Goal: Find specific page/section: Find specific page/section

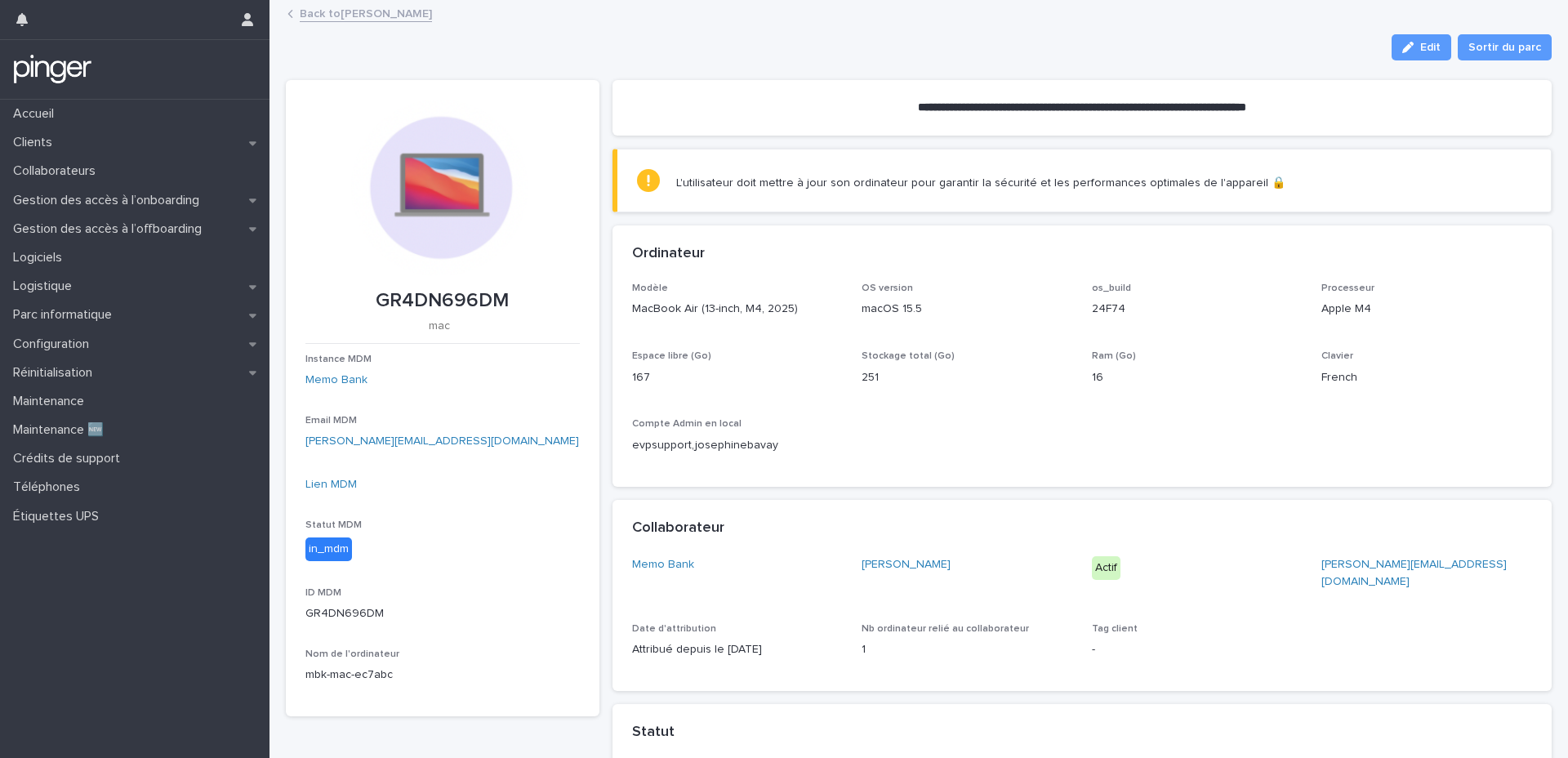
click at [544, 322] on p "mac" at bounding box center [439, 326] width 268 height 14
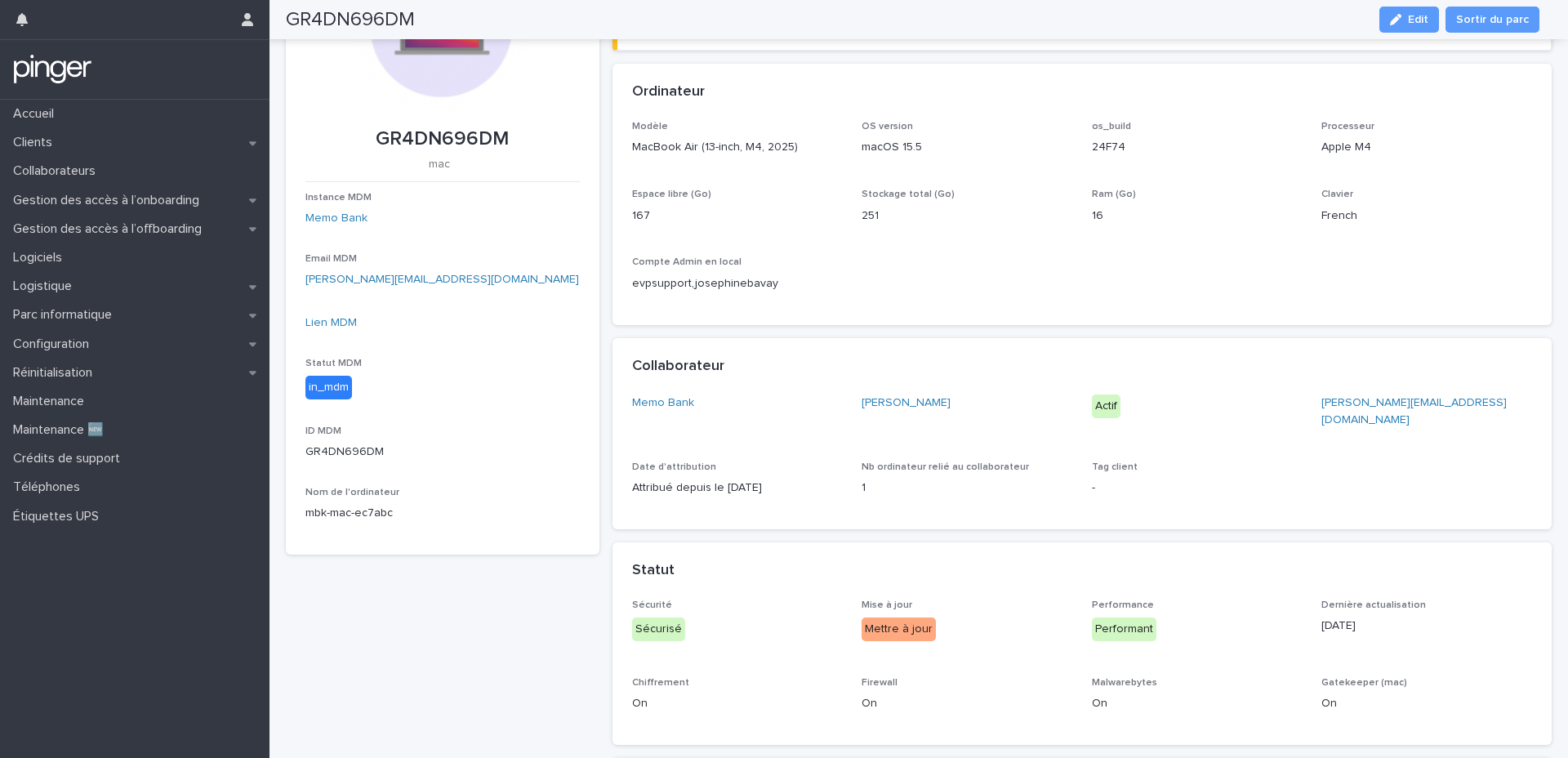
scroll to position [240, 0]
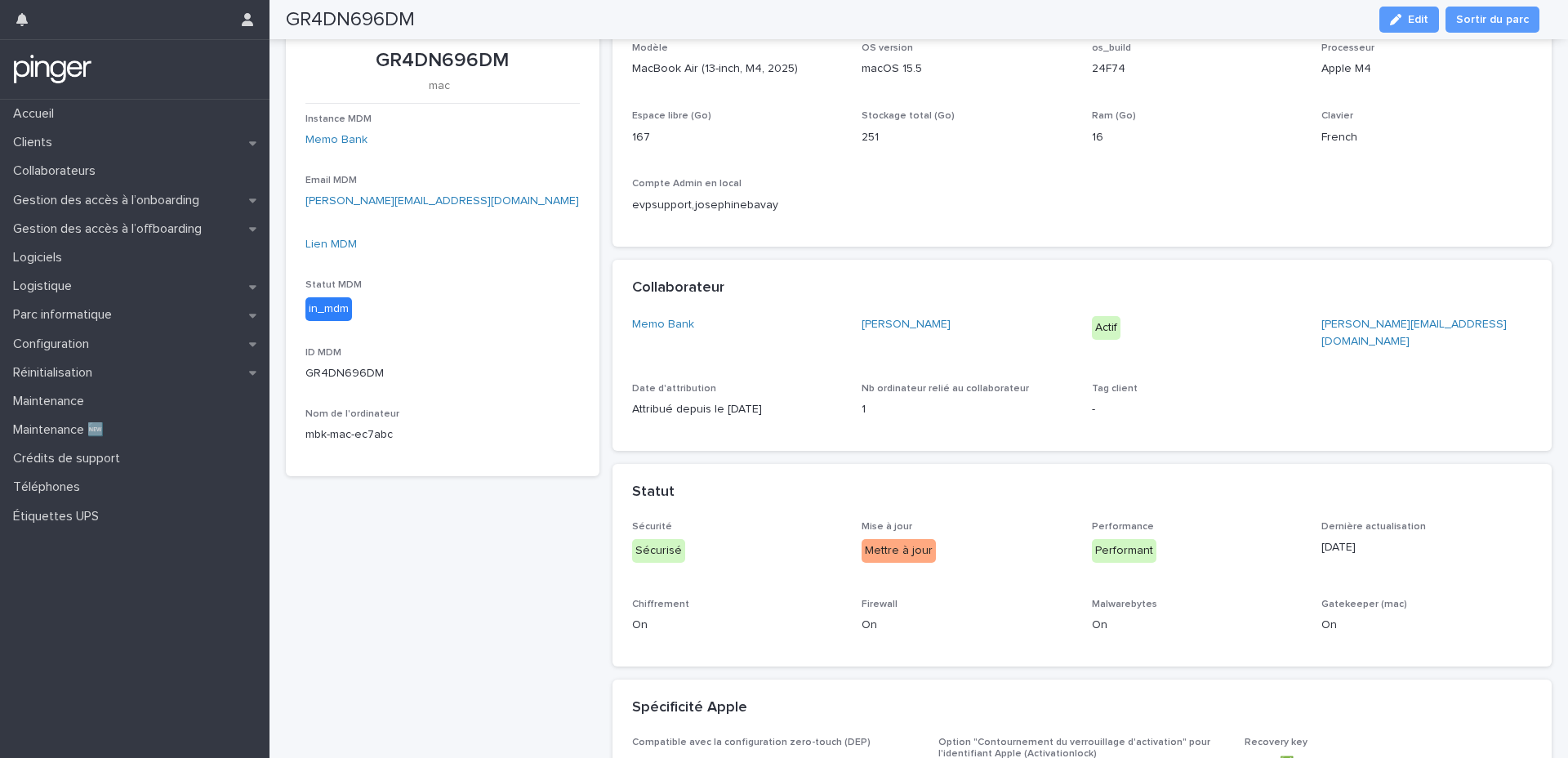
click at [785, 305] on div "Collaborateur" at bounding box center [1082, 287] width 940 height 57
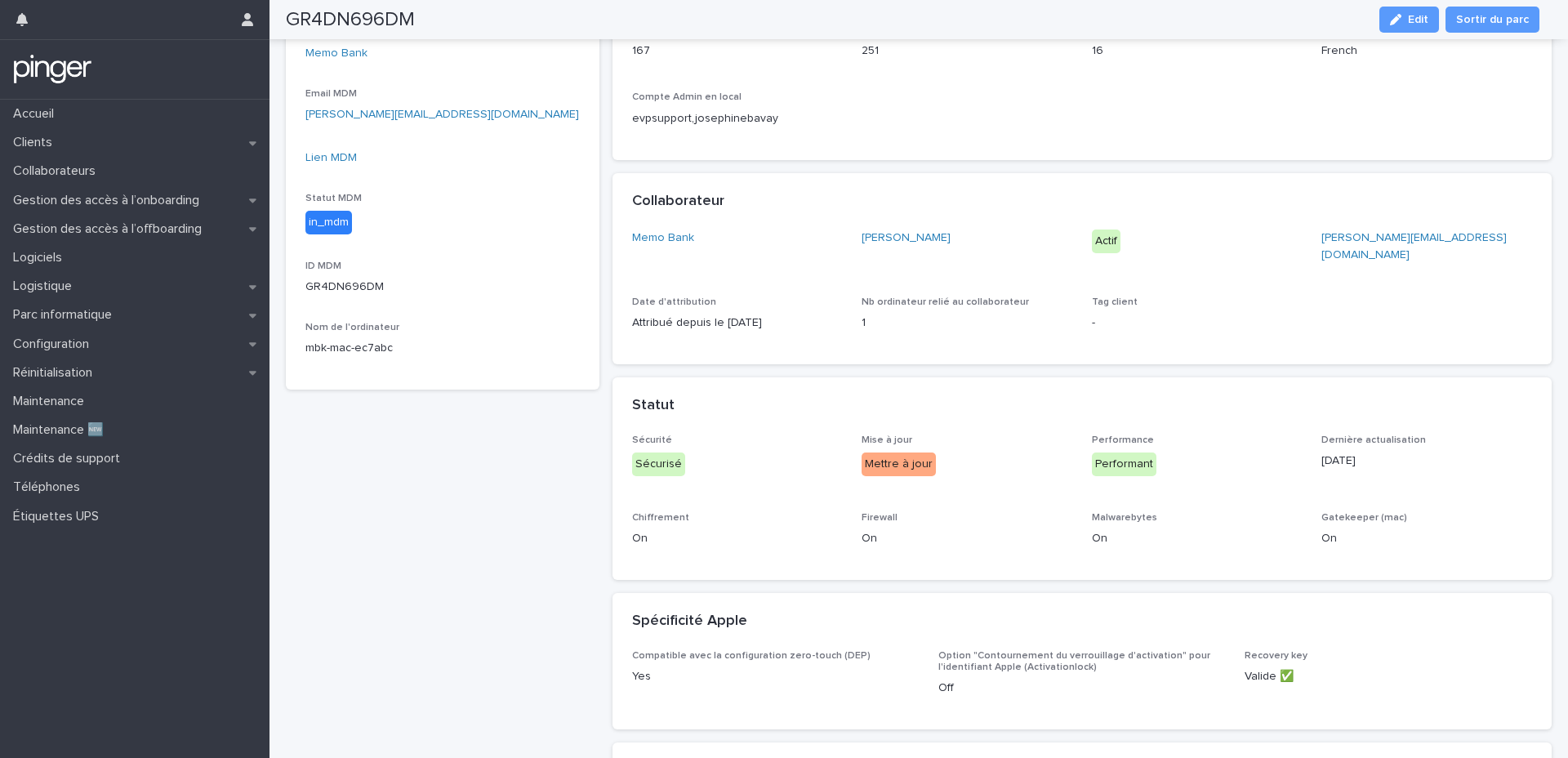
scroll to position [339, 0]
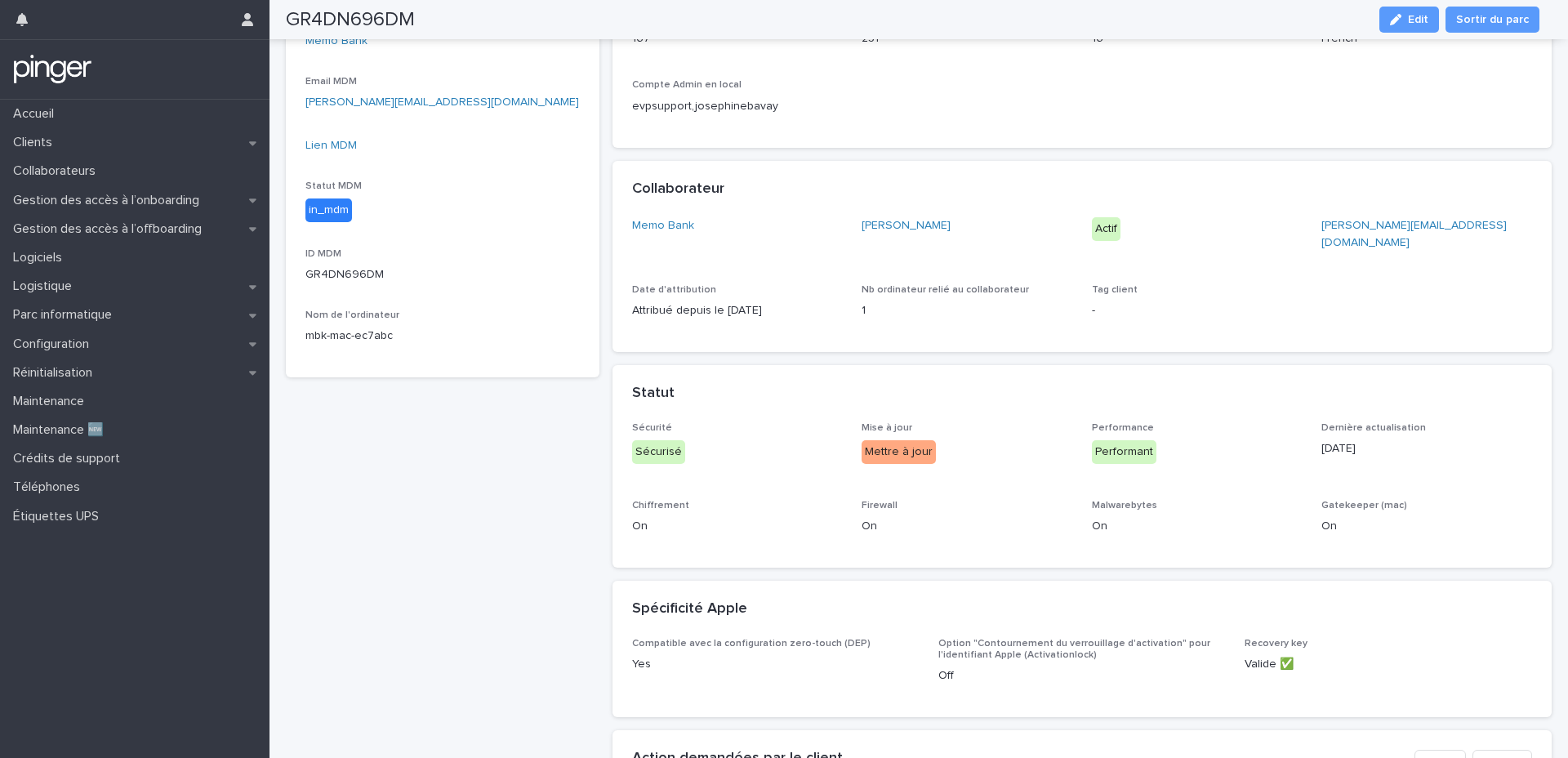
drag, startPoint x: 776, startPoint y: 394, endPoint x: 733, endPoint y: 394, distance: 43.0
click at [733, 394] on div "Statut" at bounding box center [1082, 393] width 940 height 57
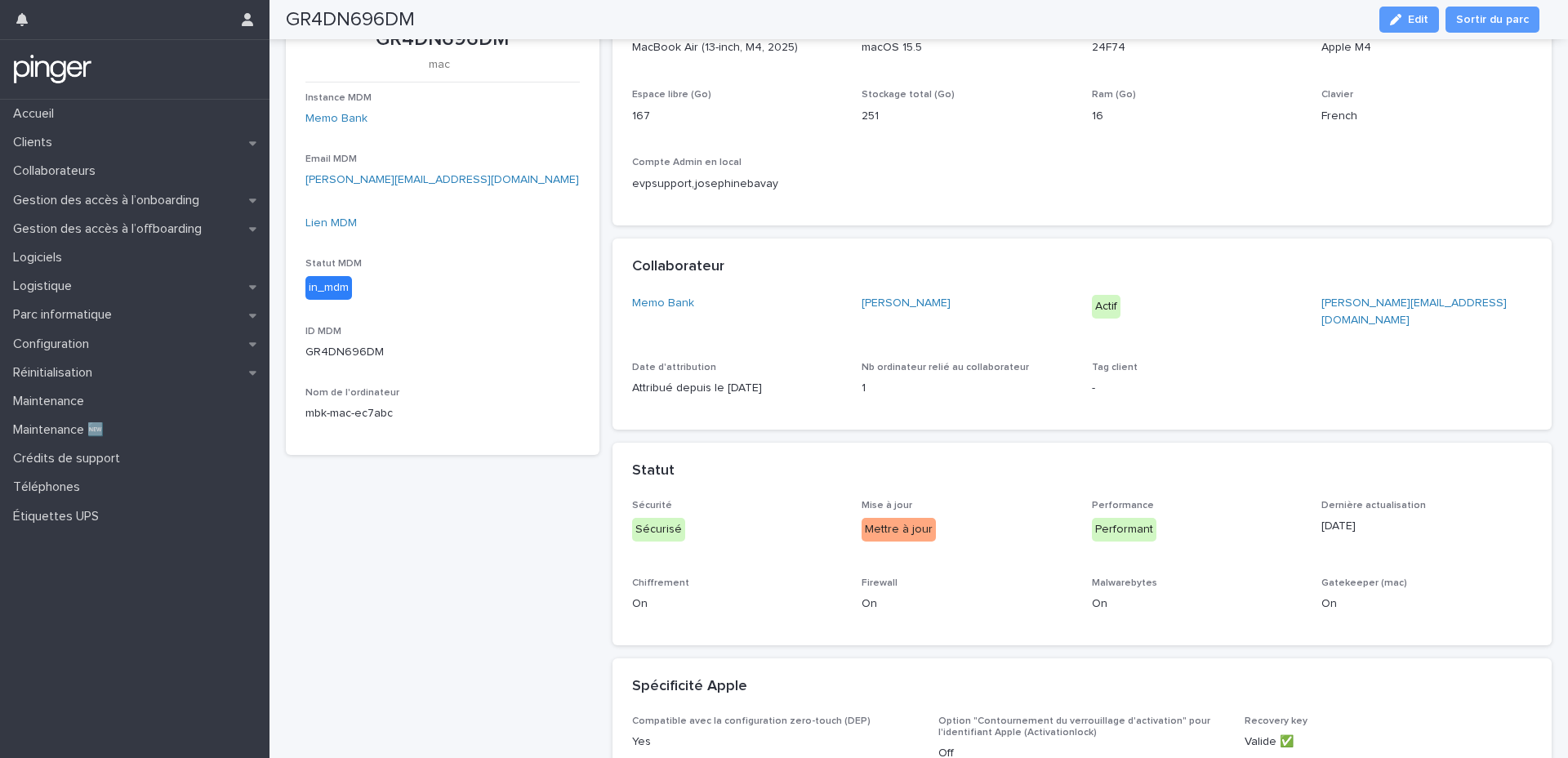
scroll to position [48, 0]
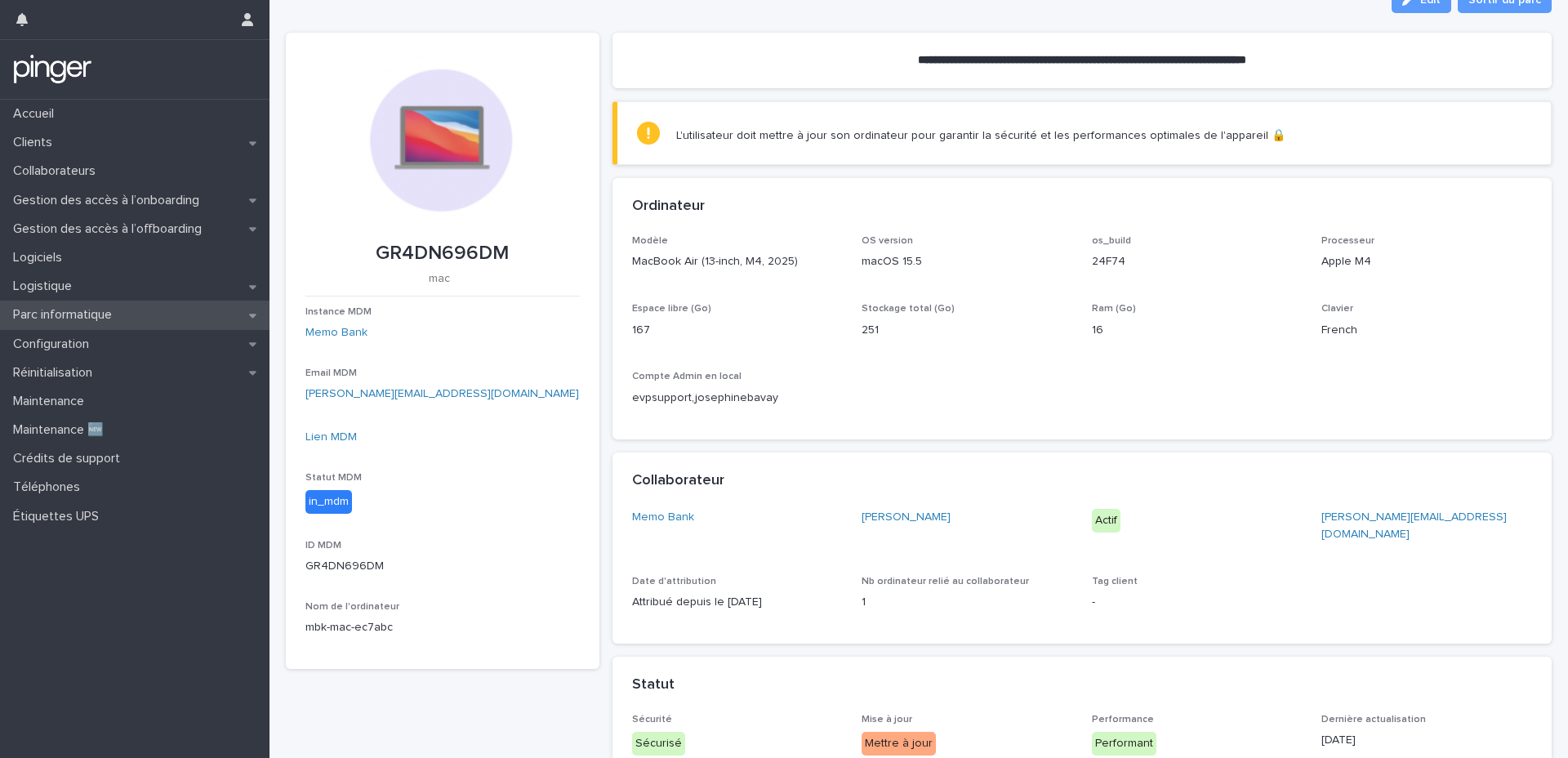
click at [124, 314] on p "Parc informatique" at bounding box center [66, 315] width 118 height 16
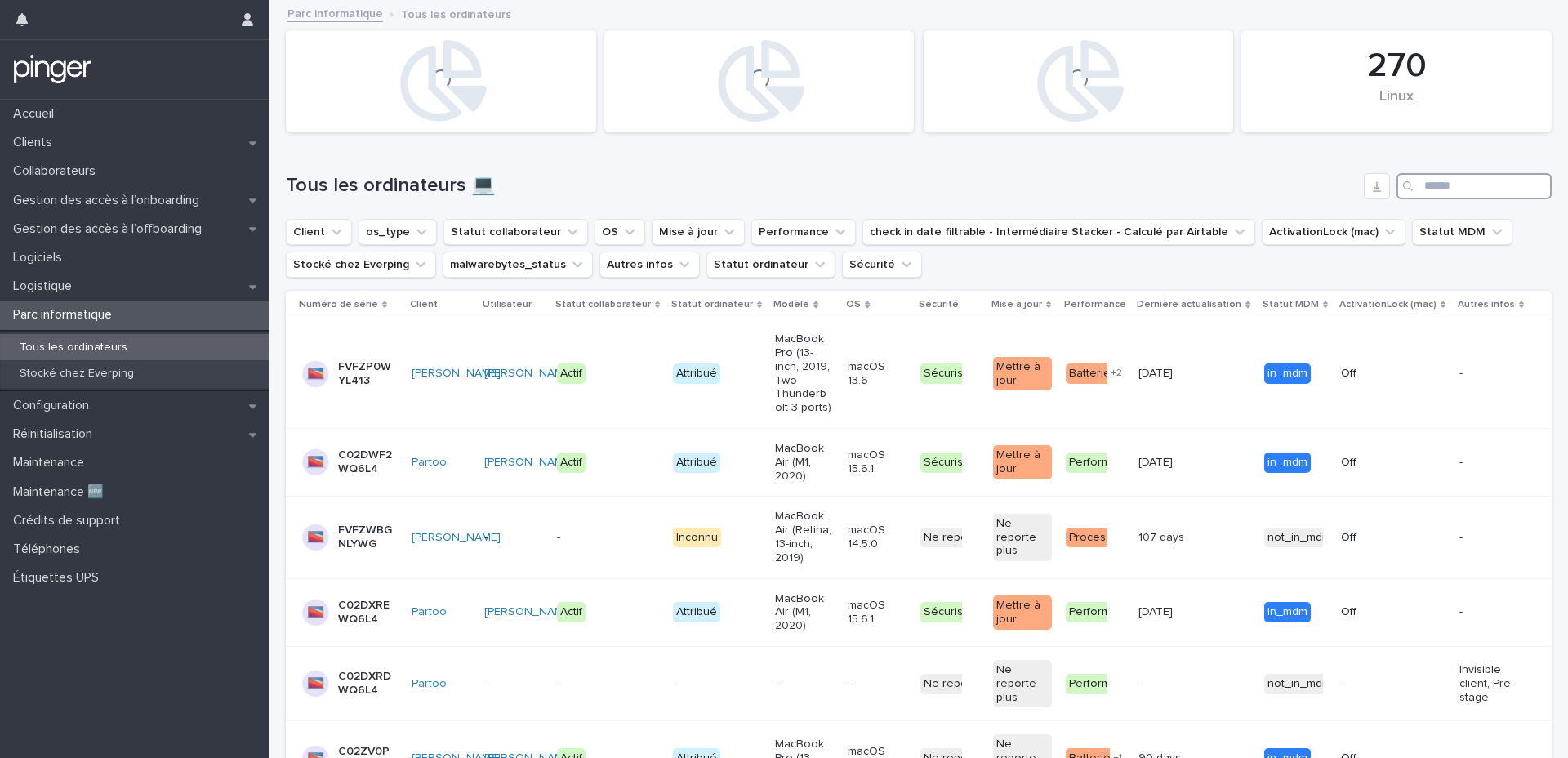
click at [1175, 184] on input "Search" at bounding box center [1474, 186] width 155 height 26
paste input "**********"
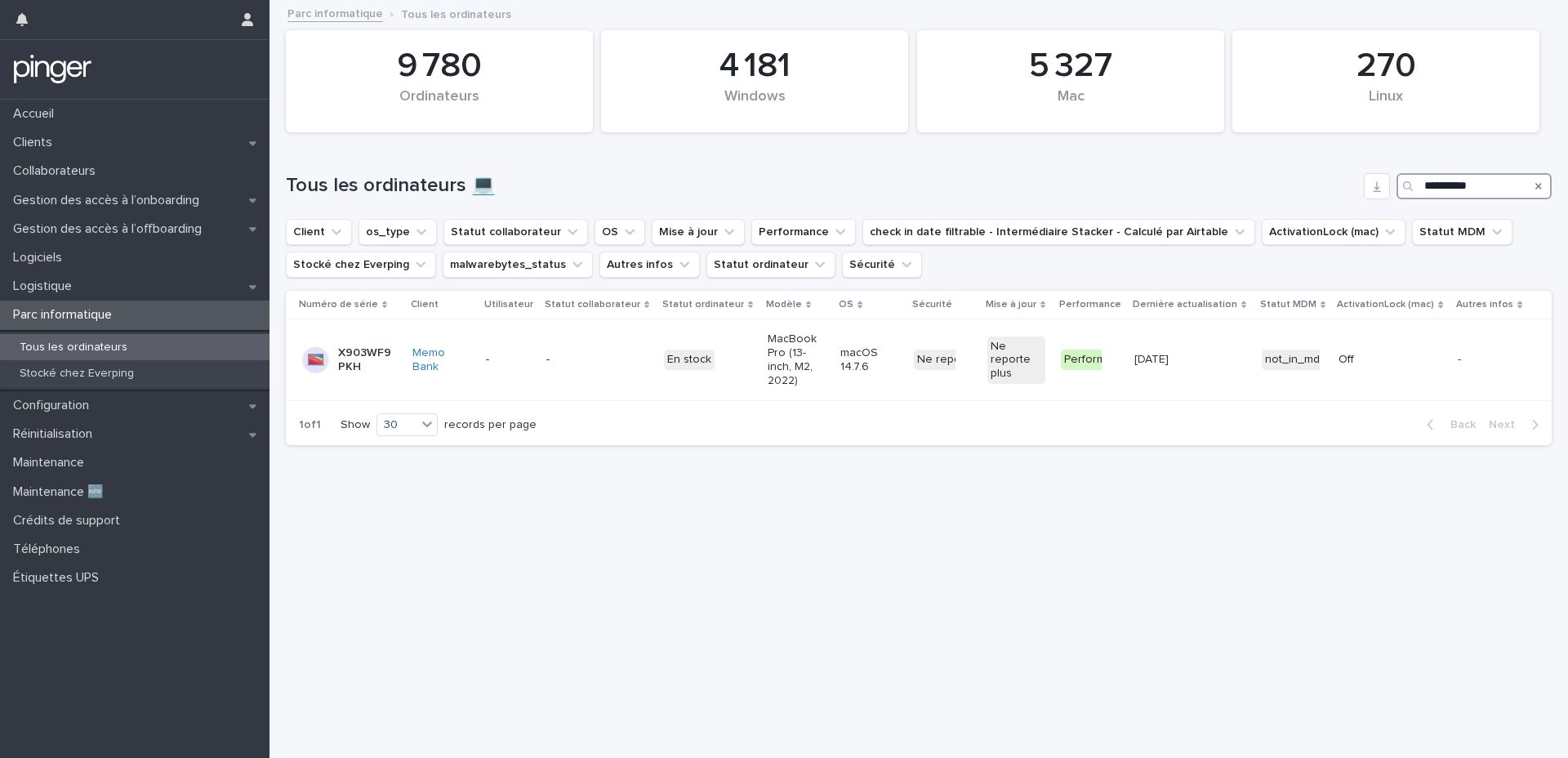
type input "**********"
click at [352, 357] on p "X903WF9PKH" at bounding box center [367, 360] width 58 height 28
